Goal: Task Accomplishment & Management: Manage account settings

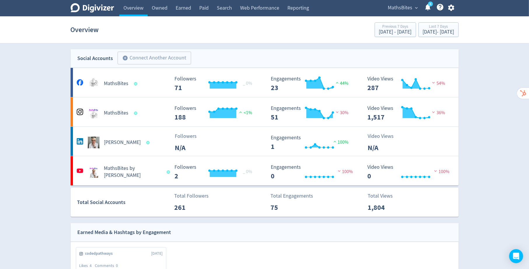
click at [405, 4] on span "MathsBites" at bounding box center [400, 7] width 24 height 9
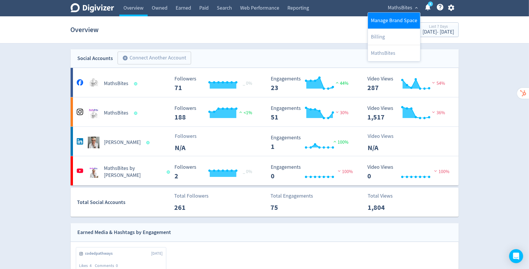
click at [403, 20] on link "Manage Brand Space" at bounding box center [394, 21] width 52 height 16
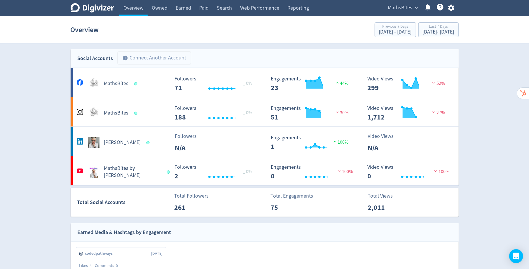
click at [406, 8] on span "MathsBites" at bounding box center [400, 7] width 24 height 9
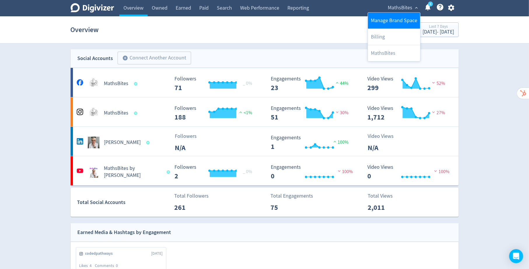
click at [389, 20] on link "Manage Brand Space" at bounding box center [394, 21] width 52 height 16
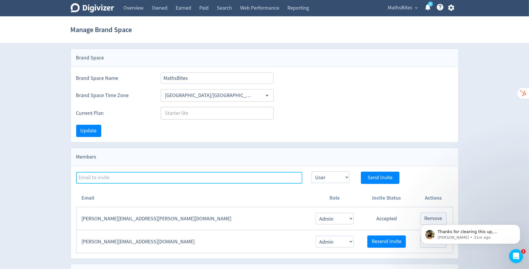
click at [175, 176] on input at bounding box center [189, 178] width 226 height 12
